Goal: Find specific page/section: Find specific page/section

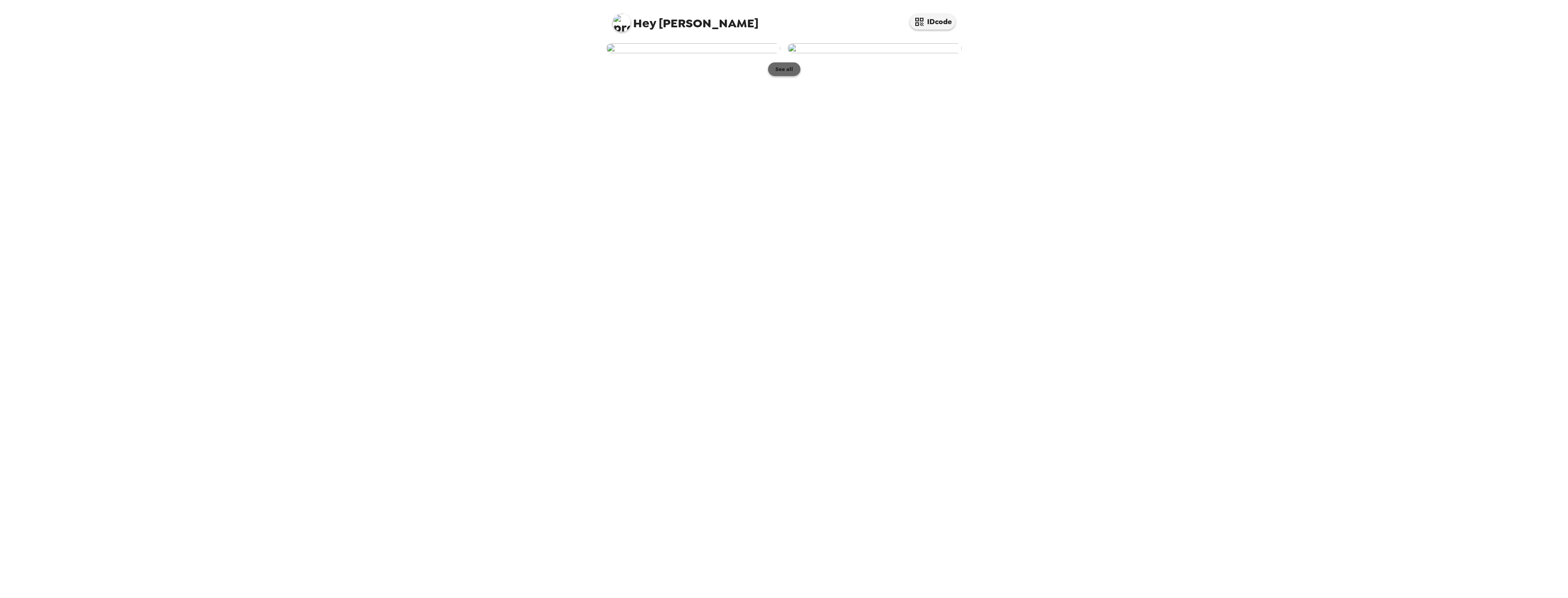
click at [785, 76] on button "See all" at bounding box center [784, 69] width 32 height 13
click at [745, 63] on button "[PERSON_NAME] , [DATE]" at bounding box center [783, 49] width 365 height 29
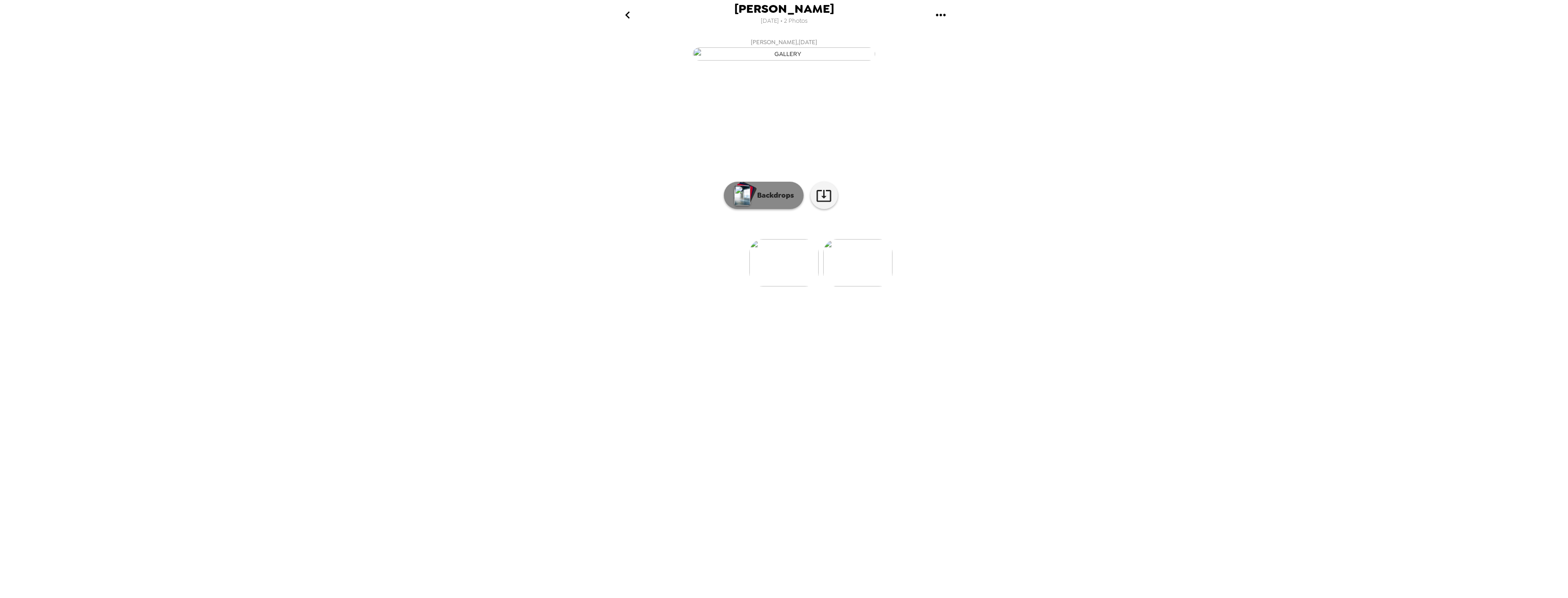
click at [760, 209] on button "Backdrops" at bounding box center [763, 195] width 80 height 27
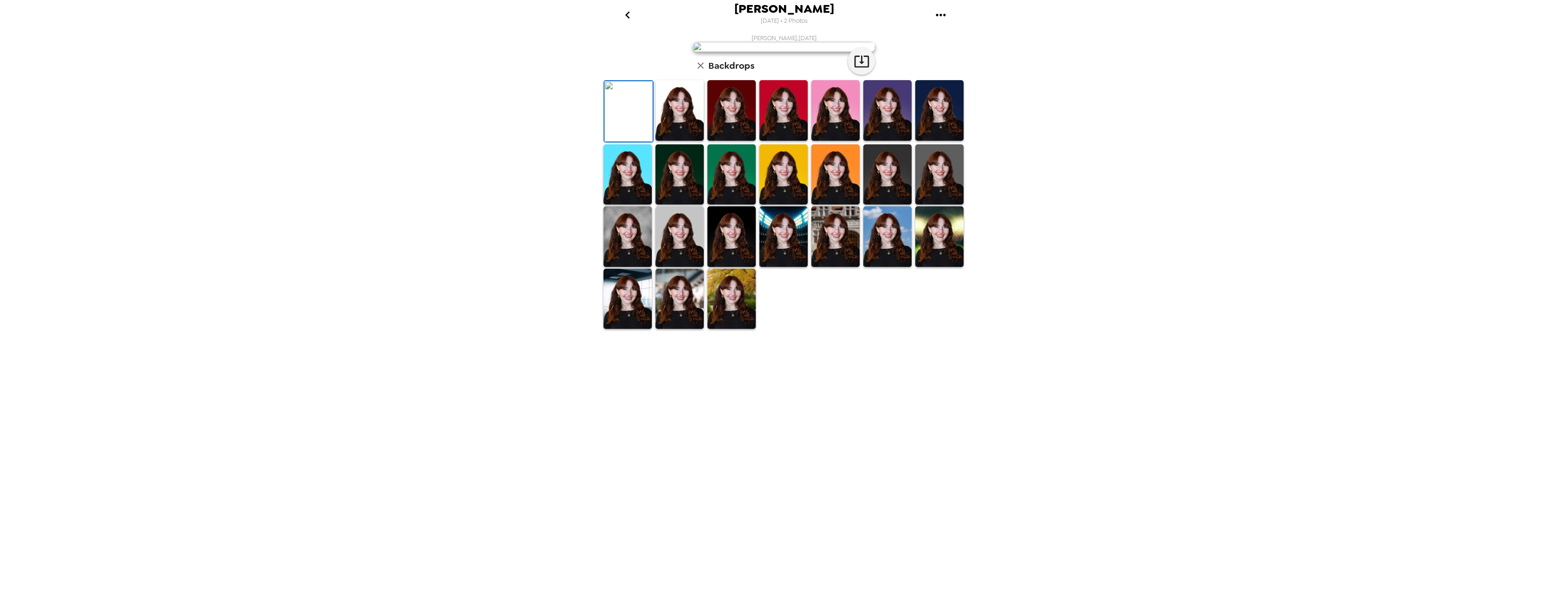
click at [635, 267] on img at bounding box center [627, 237] width 48 height 61
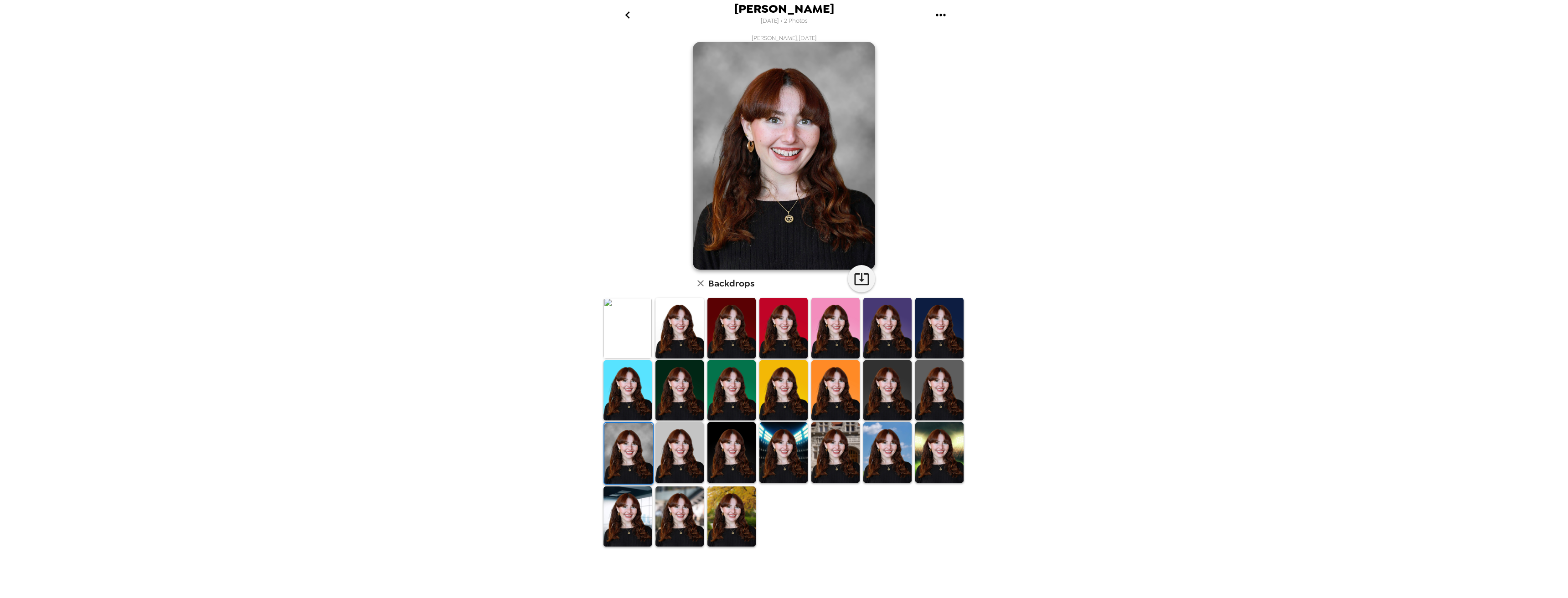
click at [789, 454] on img at bounding box center [783, 453] width 48 height 61
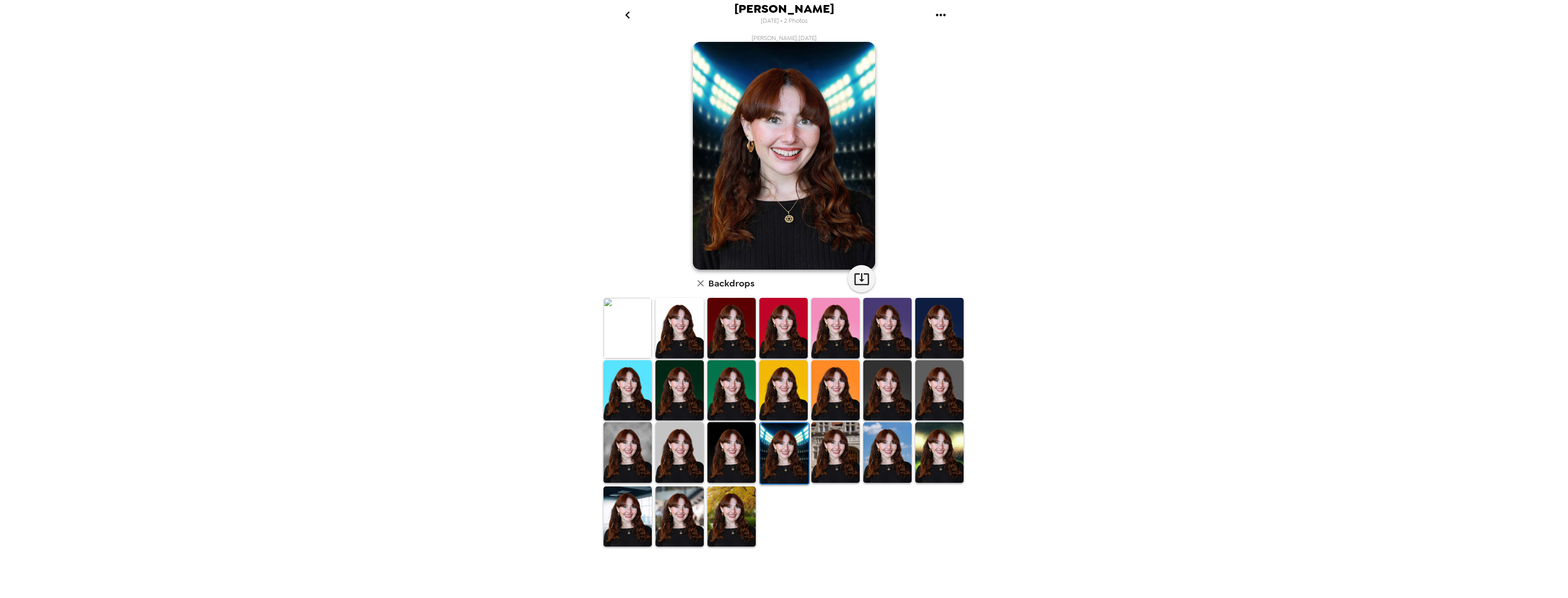
click at [897, 445] on img at bounding box center [887, 453] width 48 height 61
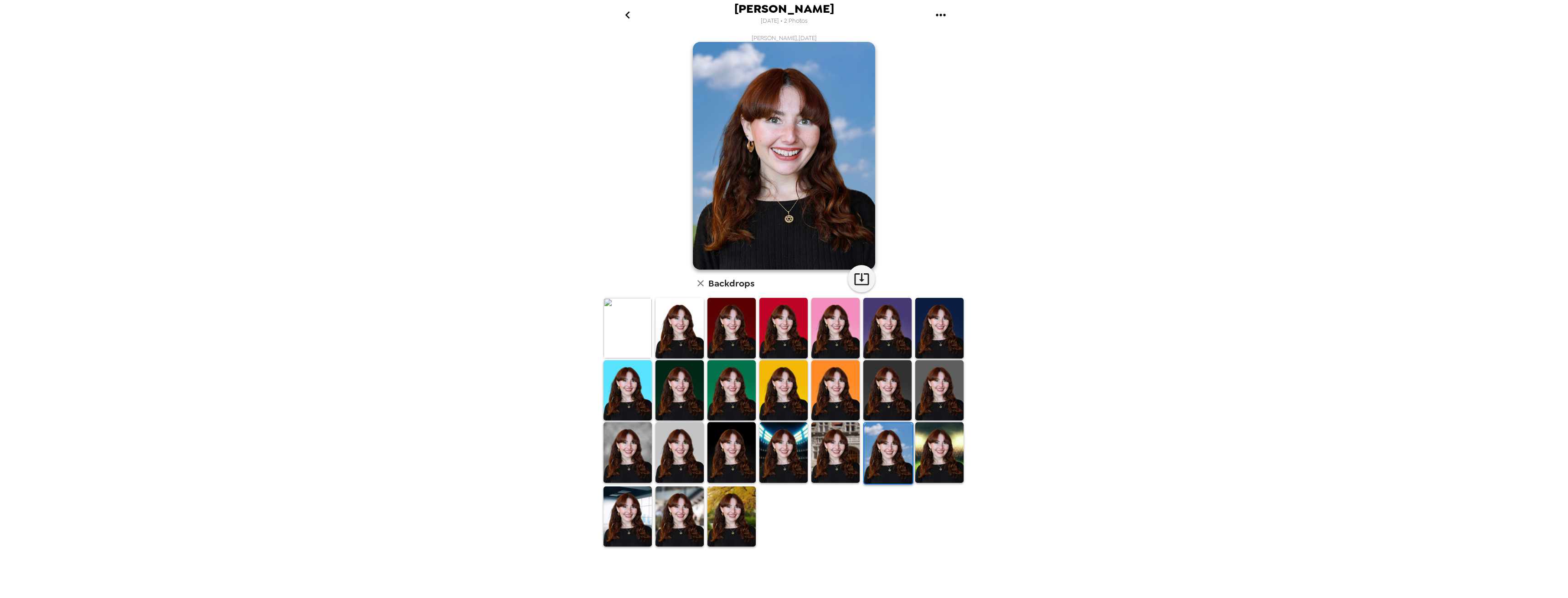
click at [639, 518] on img at bounding box center [627, 517] width 48 height 61
